Goal: Task Accomplishment & Management: Use online tool/utility

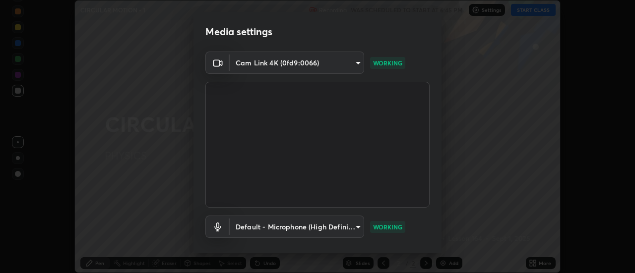
scroll to position [52, 0]
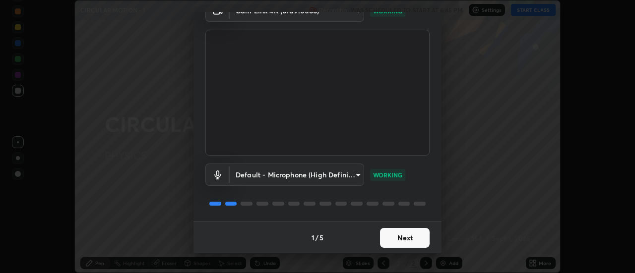
click at [398, 235] on button "Next" at bounding box center [405, 238] width 50 height 20
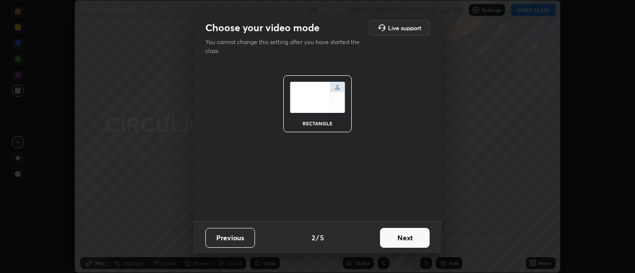
click at [406, 235] on button "Next" at bounding box center [405, 238] width 50 height 20
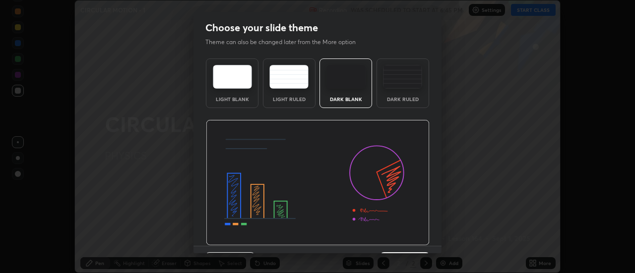
scroll to position [24, 0]
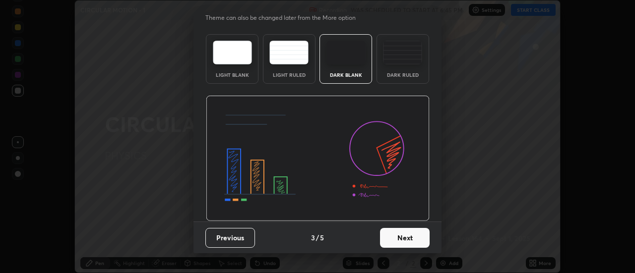
click at [402, 236] on button "Next" at bounding box center [405, 238] width 50 height 20
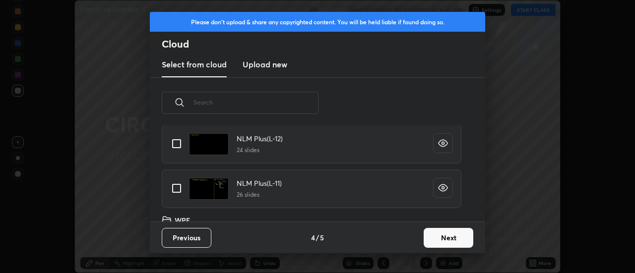
scroll to position [722, 0]
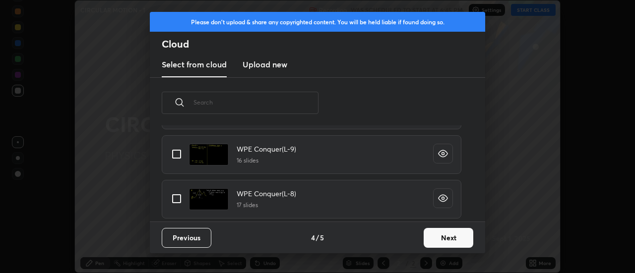
click at [450, 238] on button "Next" at bounding box center [448, 238] width 50 height 20
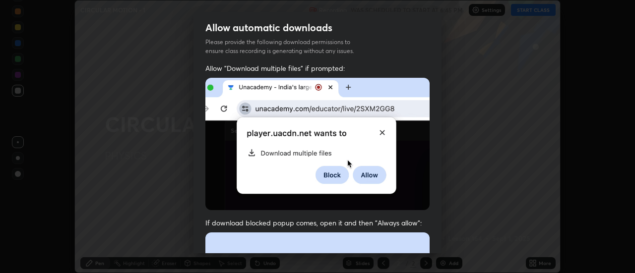
click at [367, 196] on img at bounding box center [317, 144] width 224 height 132
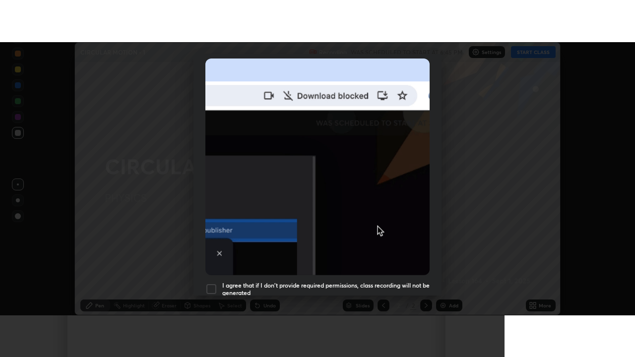
scroll to position [254, 0]
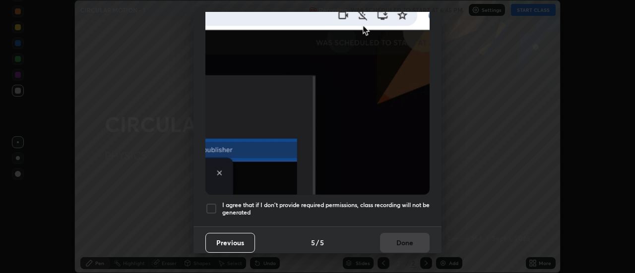
click at [212, 203] on div at bounding box center [211, 209] width 12 height 12
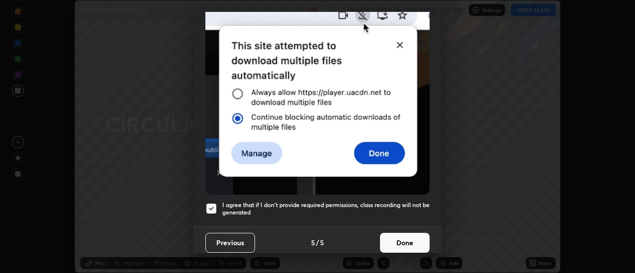
click at [399, 234] on button "Done" at bounding box center [405, 243] width 50 height 20
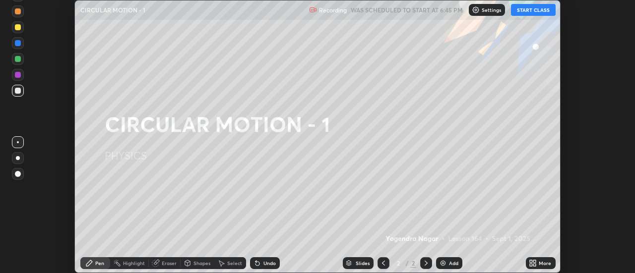
click at [548, 12] on button "START CLASS" at bounding box center [533, 10] width 45 height 12
click at [531, 261] on icon at bounding box center [531, 261] width 2 height 2
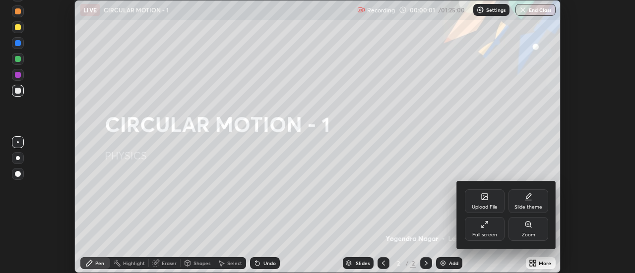
click at [492, 228] on div "Full screen" at bounding box center [485, 229] width 40 height 24
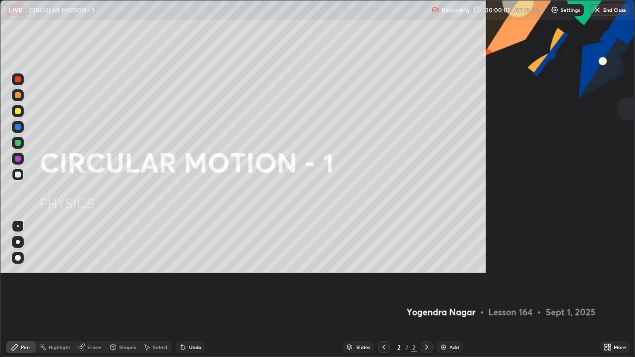
scroll to position [357, 635]
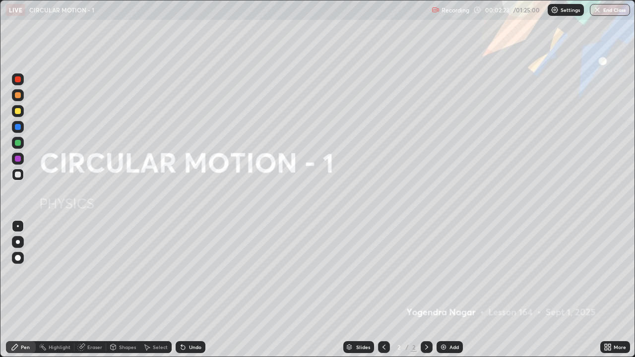
click at [449, 273] on div "Add" at bounding box center [453, 347] width 9 height 5
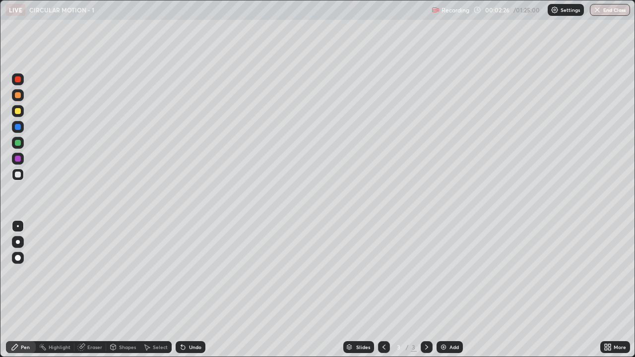
click at [22, 242] on div at bounding box center [18, 242] width 12 height 12
click at [203, 273] on div "Undo" at bounding box center [191, 347] width 30 height 12
click at [200, 273] on div "Undo" at bounding box center [191, 347] width 30 height 12
click at [191, 273] on div "Undo" at bounding box center [191, 347] width 30 height 12
click at [191, 273] on div "Undo" at bounding box center [195, 347] width 12 height 5
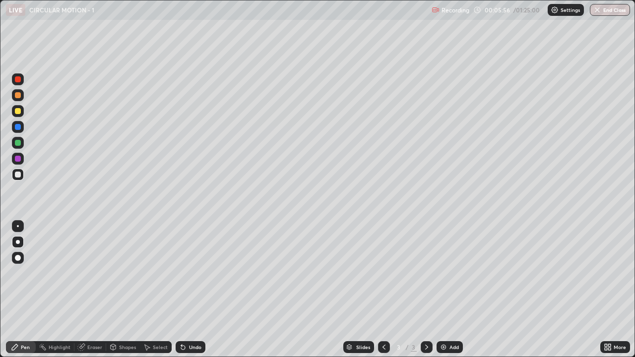
click at [196, 273] on div "Undo" at bounding box center [191, 347] width 30 height 12
click at [95, 273] on div "Eraser" at bounding box center [94, 347] width 15 height 5
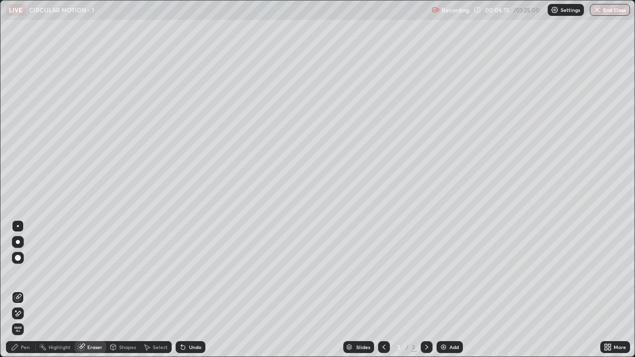
click at [26, 273] on div "Pen" at bounding box center [25, 347] width 9 height 5
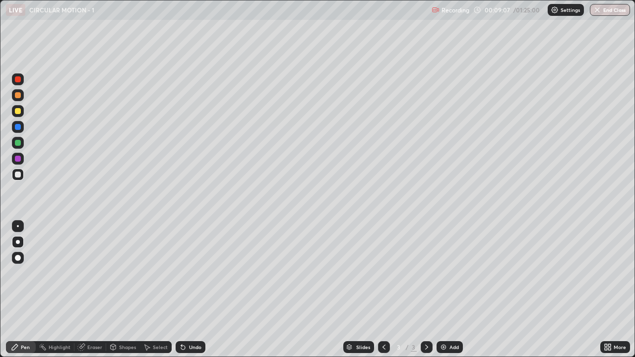
click at [21, 113] on div at bounding box center [18, 111] width 12 height 12
click at [452, 273] on div "Add" at bounding box center [453, 347] width 9 height 5
click at [189, 273] on div "Undo" at bounding box center [195, 347] width 12 height 5
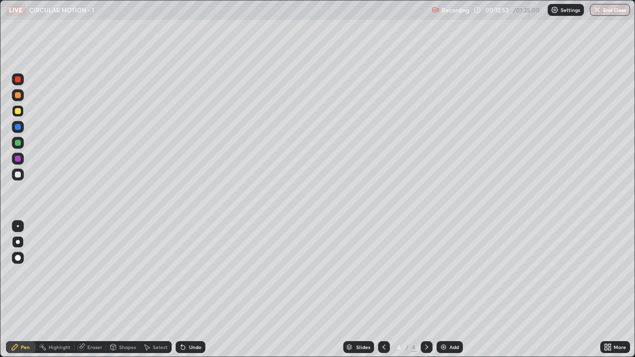
click at [189, 273] on div "Undo" at bounding box center [195, 347] width 12 height 5
click at [200, 273] on div "Undo" at bounding box center [195, 347] width 12 height 5
click at [449, 273] on div "Add" at bounding box center [453, 347] width 9 height 5
click at [203, 273] on div "Undo" at bounding box center [191, 347] width 30 height 12
click at [96, 273] on div "Eraser" at bounding box center [90, 347] width 32 height 12
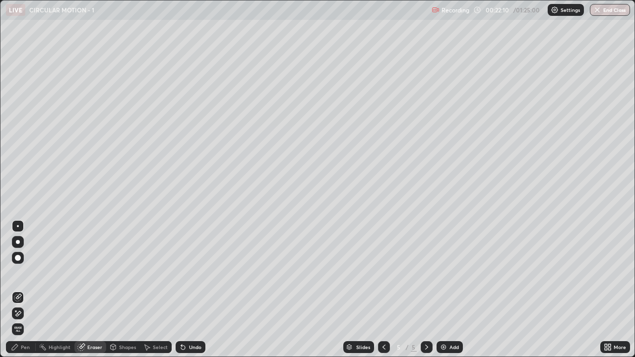
click at [23, 273] on div at bounding box center [18, 313] width 12 height 12
click at [26, 273] on div "Pen" at bounding box center [25, 347] width 9 height 5
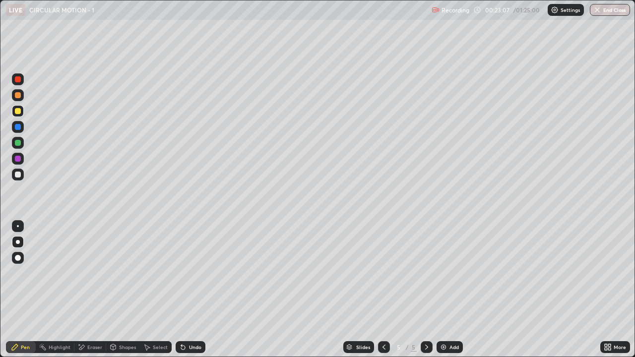
click at [97, 273] on div "Eraser" at bounding box center [94, 347] width 15 height 5
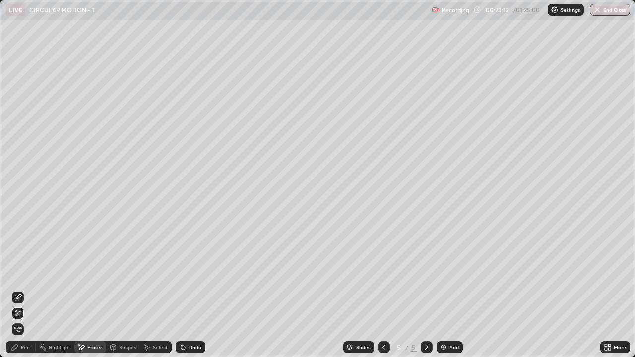
click at [26, 273] on div "Pen" at bounding box center [25, 347] width 9 height 5
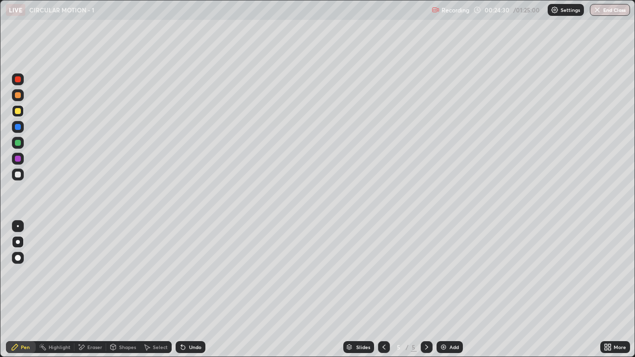
click at [383, 273] on icon at bounding box center [384, 347] width 8 height 8
click at [425, 273] on icon at bounding box center [426, 347] width 3 height 5
click at [384, 273] on icon at bounding box center [384, 347] width 8 height 8
click at [383, 273] on icon at bounding box center [384, 347] width 8 height 8
click at [427, 273] on icon at bounding box center [426, 347] width 8 height 8
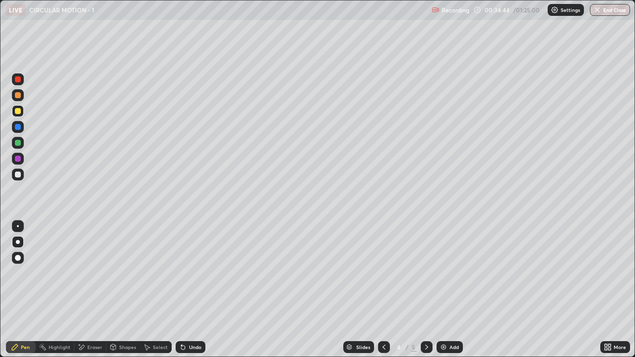
click at [425, 273] on icon at bounding box center [426, 347] width 8 height 8
click at [451, 273] on div "Add" at bounding box center [453, 347] width 9 height 5
click at [100, 273] on div "Eraser" at bounding box center [94, 347] width 15 height 5
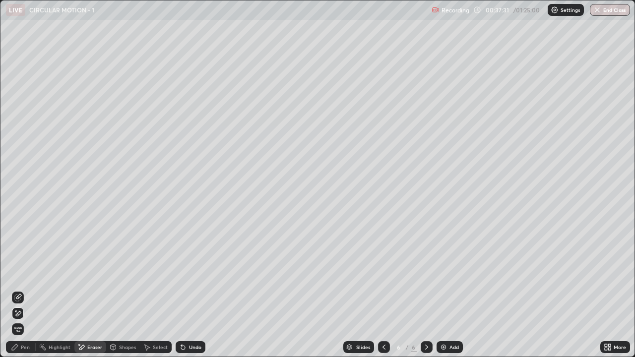
click at [28, 273] on div "Pen" at bounding box center [25, 347] width 9 height 5
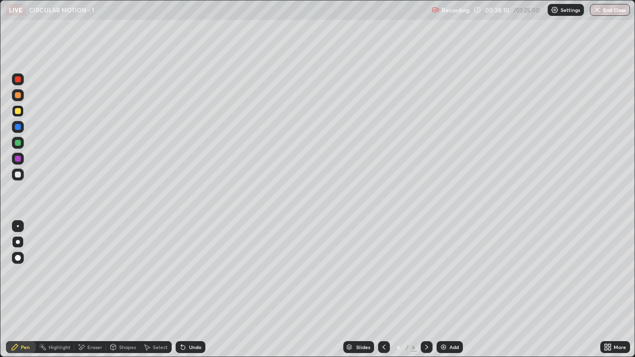
click at [203, 273] on div "Undo" at bounding box center [191, 347] width 30 height 12
click at [198, 273] on div "Undo" at bounding box center [191, 347] width 30 height 12
click at [197, 273] on div "Undo" at bounding box center [195, 347] width 12 height 5
click at [193, 273] on div "Undo" at bounding box center [195, 347] width 12 height 5
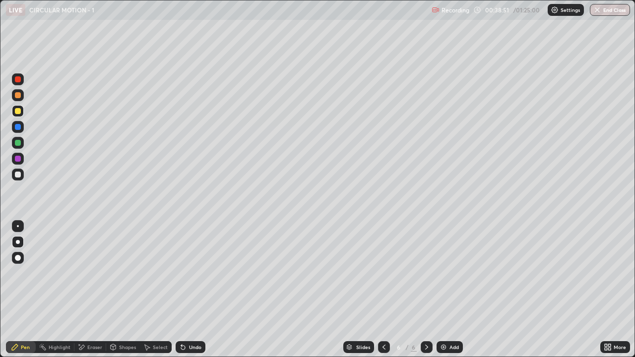
click at [191, 273] on div "Undo" at bounding box center [195, 347] width 12 height 5
click at [430, 273] on div at bounding box center [426, 347] width 12 height 20
click at [444, 273] on img at bounding box center [443, 347] width 8 height 8
click at [378, 273] on div at bounding box center [384, 347] width 12 height 12
click at [422, 273] on icon at bounding box center [426, 347] width 8 height 8
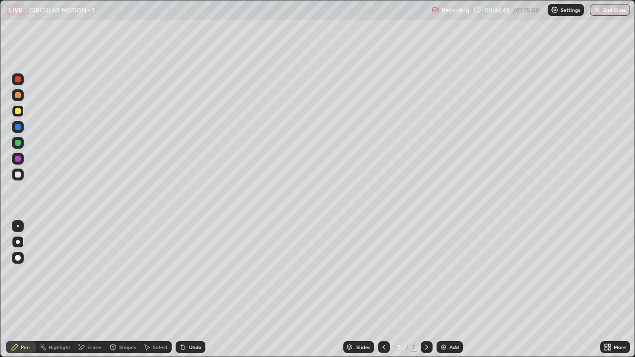
click at [198, 273] on div "Undo" at bounding box center [195, 347] width 12 height 5
click at [196, 273] on div "Undo" at bounding box center [195, 347] width 12 height 5
click at [192, 273] on div "Undo" at bounding box center [191, 347] width 30 height 12
click at [154, 273] on div "Select" at bounding box center [156, 347] width 32 height 20
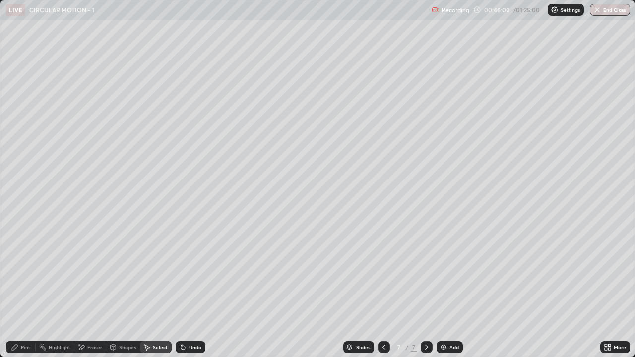
click at [158, 273] on div "Select" at bounding box center [156, 347] width 32 height 20
click at [31, 273] on div "Pen" at bounding box center [21, 347] width 30 height 12
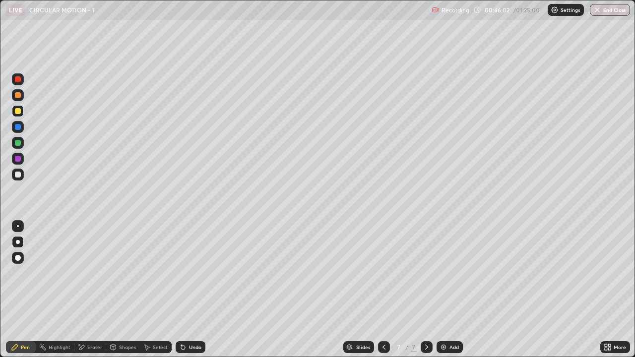
click at [153, 273] on div "Select" at bounding box center [156, 347] width 32 height 20
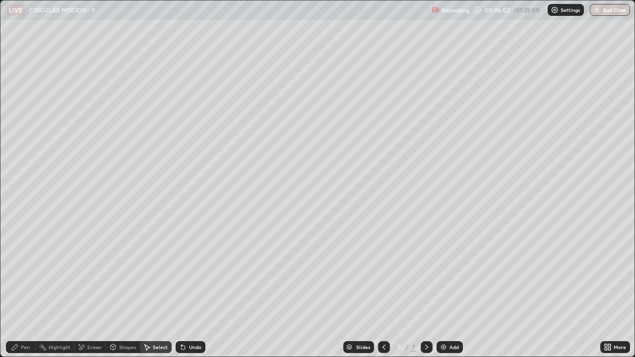
click at [153, 273] on div "0 ° Undo Copy Duplicate Duplicate to new slide Delete" at bounding box center [317, 178] width 634 height 356
click at [28, 273] on div "Pen" at bounding box center [21, 347] width 30 height 12
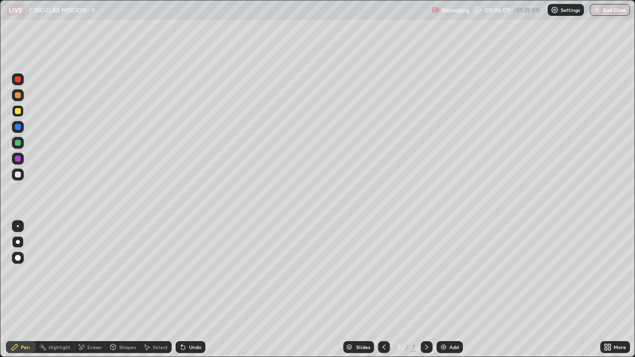
click at [202, 273] on div "Undo" at bounding box center [189, 347] width 34 height 20
click at [30, 273] on div "Pen" at bounding box center [21, 347] width 30 height 12
click at [383, 273] on icon at bounding box center [384, 347] width 8 height 8
click at [383, 273] on div at bounding box center [384, 347] width 12 height 12
click at [158, 273] on div "Select" at bounding box center [160, 347] width 15 height 5
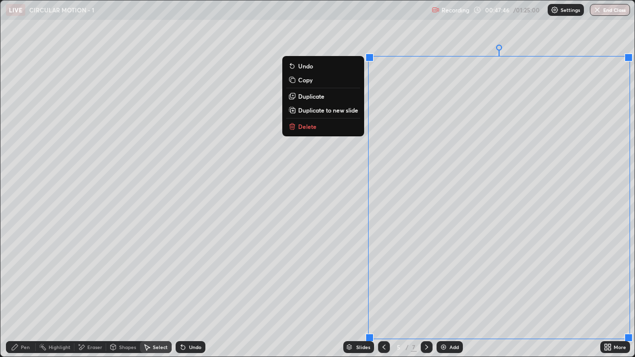
click at [308, 83] on p "Copy" at bounding box center [305, 80] width 14 height 8
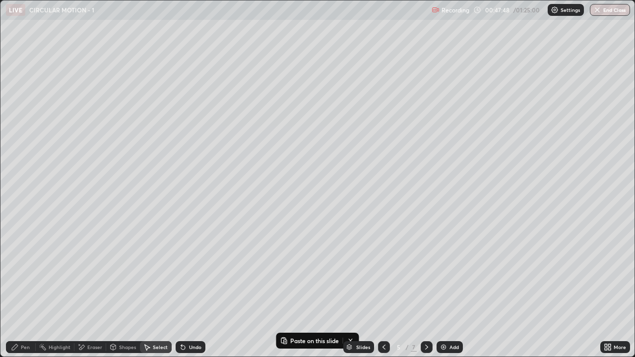
click at [425, 273] on icon at bounding box center [426, 347] width 8 height 8
click at [424, 273] on icon at bounding box center [426, 347] width 8 height 8
click at [457, 202] on p "Paste here" at bounding box center [461, 203] width 29 height 8
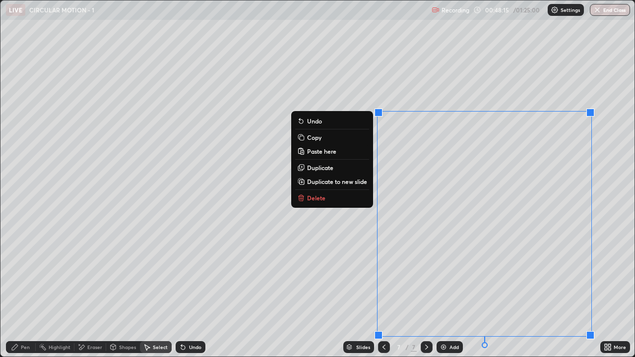
click at [613, 86] on div "0 ° Undo Copy Paste here Duplicate Duplicate to new slide Delete" at bounding box center [317, 178] width 634 height 356
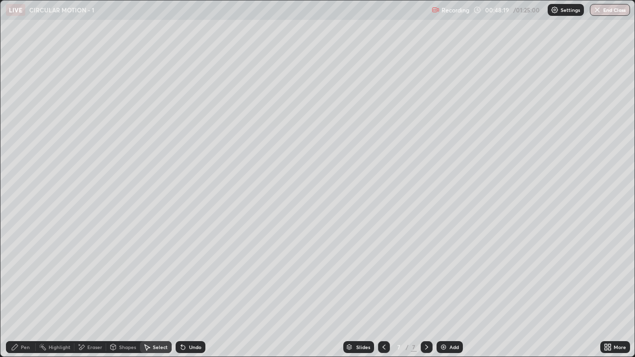
click at [99, 273] on div "Eraser" at bounding box center [94, 347] width 15 height 5
click at [28, 273] on div "Pen" at bounding box center [21, 347] width 30 height 12
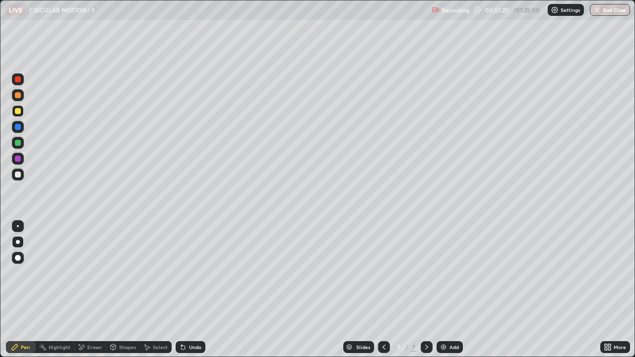
click at [449, 273] on div "Add" at bounding box center [449, 347] width 26 height 12
click at [18, 95] on div at bounding box center [18, 95] width 6 height 6
click at [194, 273] on div "Undo" at bounding box center [191, 347] width 30 height 12
click at [187, 273] on div "Undo" at bounding box center [191, 347] width 30 height 12
click at [200, 273] on div "Undo" at bounding box center [191, 347] width 30 height 12
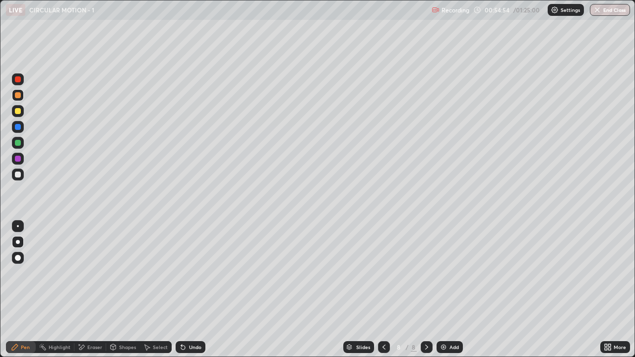
click at [200, 273] on div "Undo" at bounding box center [195, 347] width 12 height 5
click at [198, 273] on div "Undo" at bounding box center [195, 347] width 12 height 5
click at [16, 108] on div at bounding box center [18, 111] width 6 height 6
click at [453, 273] on div "Add" at bounding box center [453, 347] width 9 height 5
click at [344, 273] on div "Slides" at bounding box center [358, 347] width 31 height 12
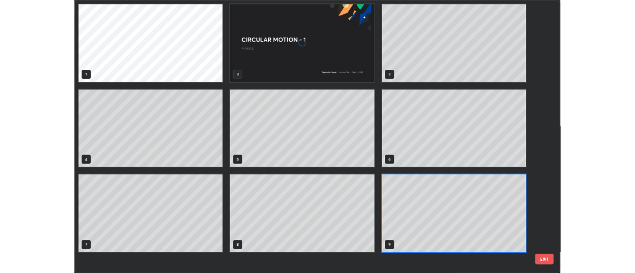
scroll to position [353, 629]
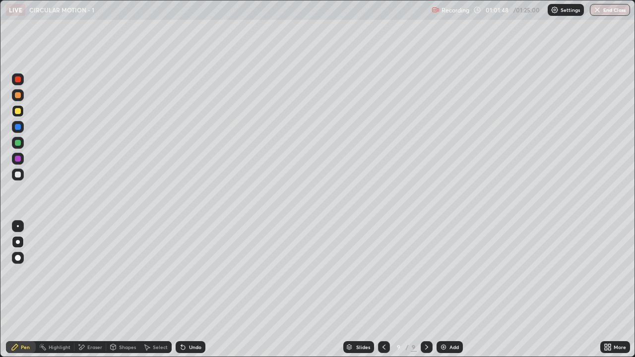
click at [18, 95] on div at bounding box center [18, 95] width 6 height 6
click at [449, 273] on div "Add" at bounding box center [453, 347] width 9 height 5
click at [613, 273] on div "More" at bounding box center [619, 347] width 12 height 5
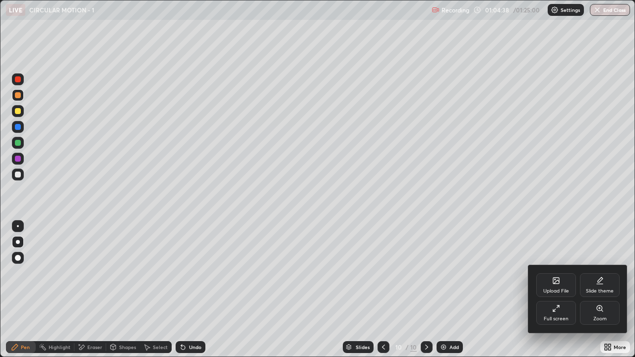
click at [560, 273] on div "Full screen" at bounding box center [555, 318] width 25 height 5
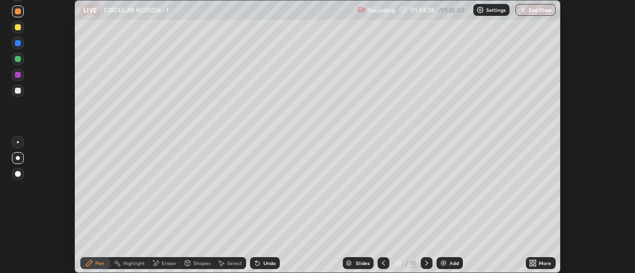
scroll to position [49307, 48946]
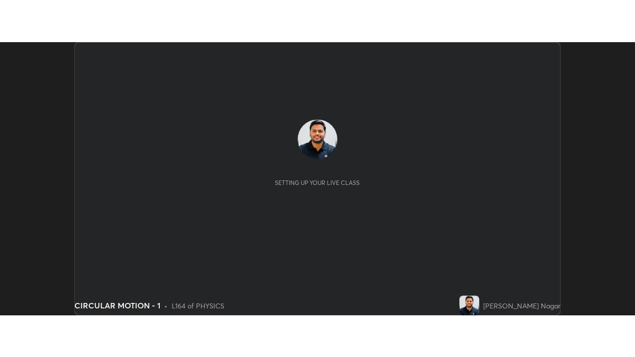
scroll to position [273, 634]
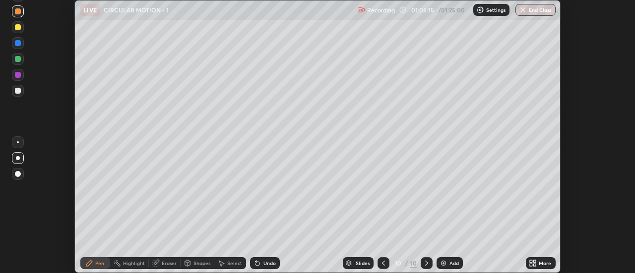
click at [535, 264] on icon at bounding box center [534, 265] width 2 height 2
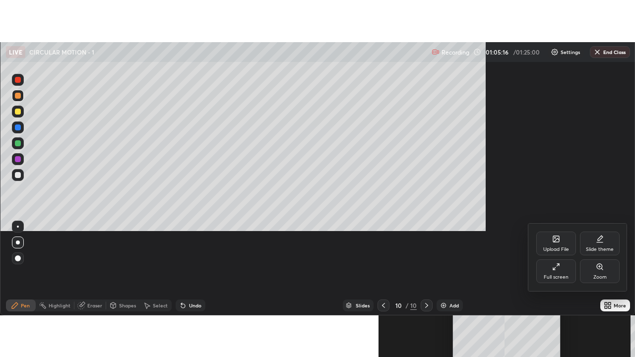
scroll to position [357, 635]
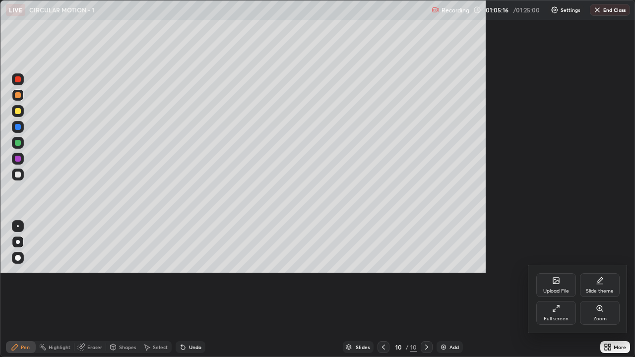
click at [492, 273] on div at bounding box center [317, 178] width 635 height 357
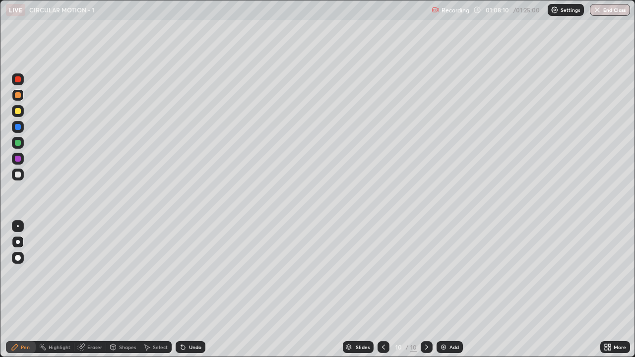
click at [18, 111] on div at bounding box center [18, 111] width 6 height 6
click at [158, 273] on div "Select" at bounding box center [160, 347] width 15 height 5
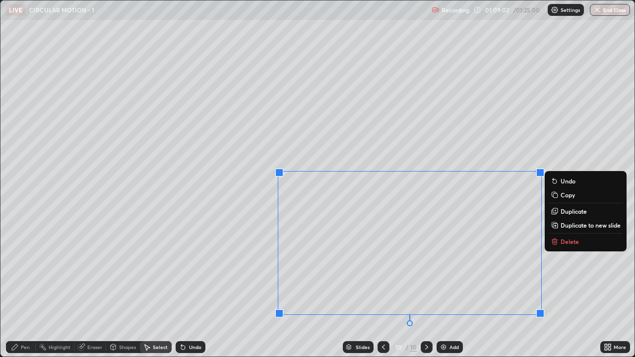
click at [601, 273] on div "0 ° Undo Copy Duplicate Duplicate to new slide Delete" at bounding box center [317, 178] width 634 height 356
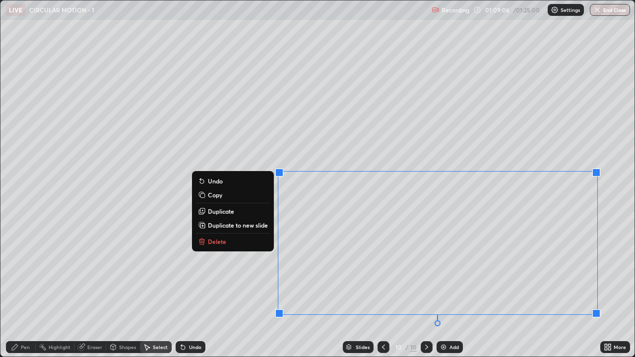
click at [247, 224] on p "Duplicate to new slide" at bounding box center [238, 225] width 60 height 8
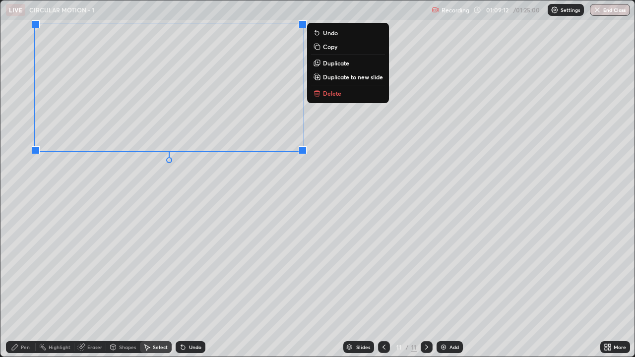
click at [275, 247] on div "0 ° Undo Copy Duplicate Duplicate to new slide Delete" at bounding box center [317, 178] width 634 height 356
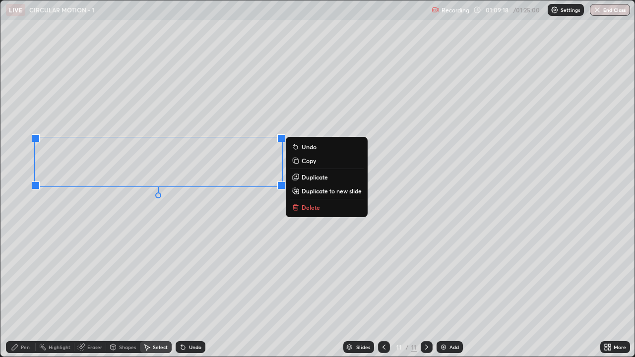
click at [163, 273] on div "0 ° Undo Copy Duplicate Duplicate to new slide Delete" at bounding box center [317, 178] width 634 height 356
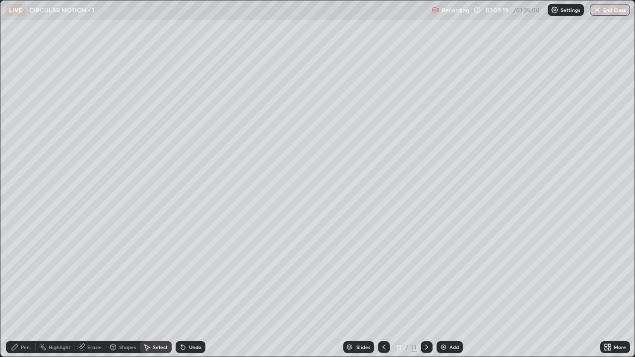
click at [29, 273] on div "Pen" at bounding box center [21, 347] width 30 height 12
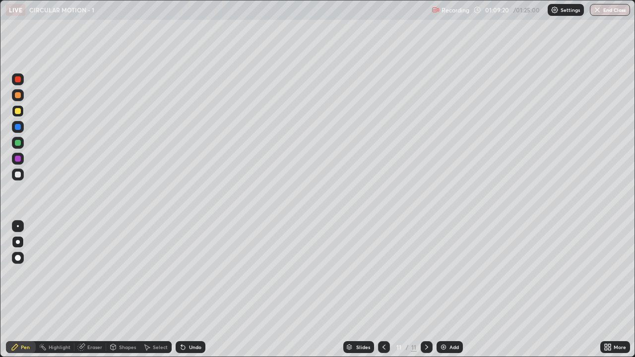
click at [19, 174] on div at bounding box center [18, 175] width 6 height 6
click at [99, 273] on div "Eraser" at bounding box center [90, 347] width 32 height 12
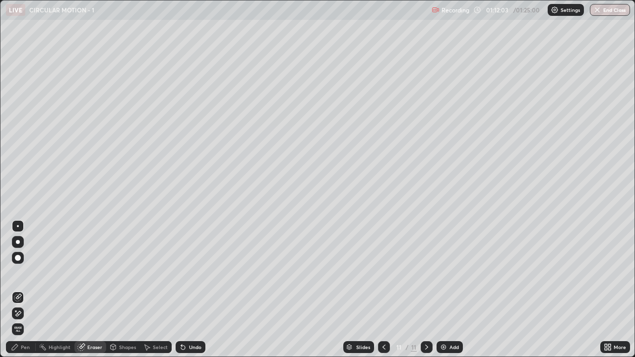
click at [27, 273] on div "Pen" at bounding box center [25, 347] width 9 height 5
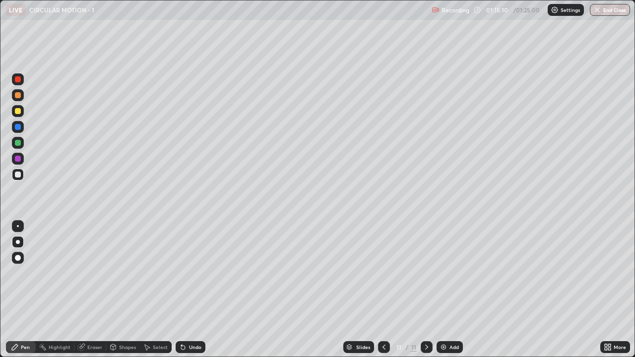
click at [449, 273] on div "Add" at bounding box center [453, 347] width 9 height 5
click at [605, 9] on button "End Class" at bounding box center [610, 10] width 39 height 12
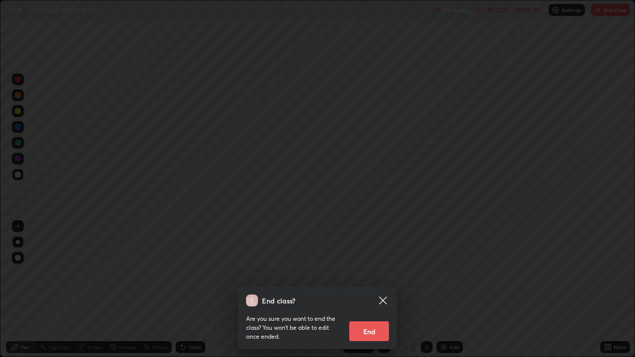
click at [372, 273] on button "End" at bounding box center [369, 331] width 40 height 20
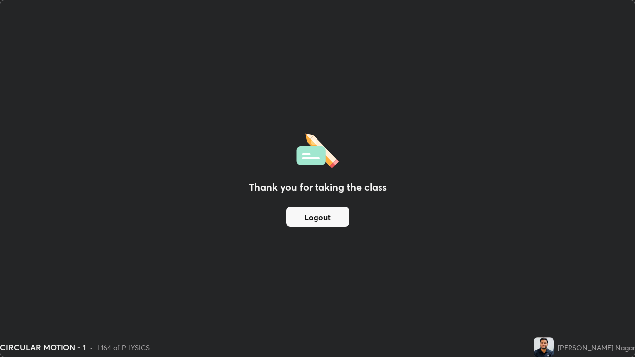
click at [339, 218] on button "Logout" at bounding box center [317, 217] width 63 height 20
